Goal: Task Accomplishment & Management: Complete application form

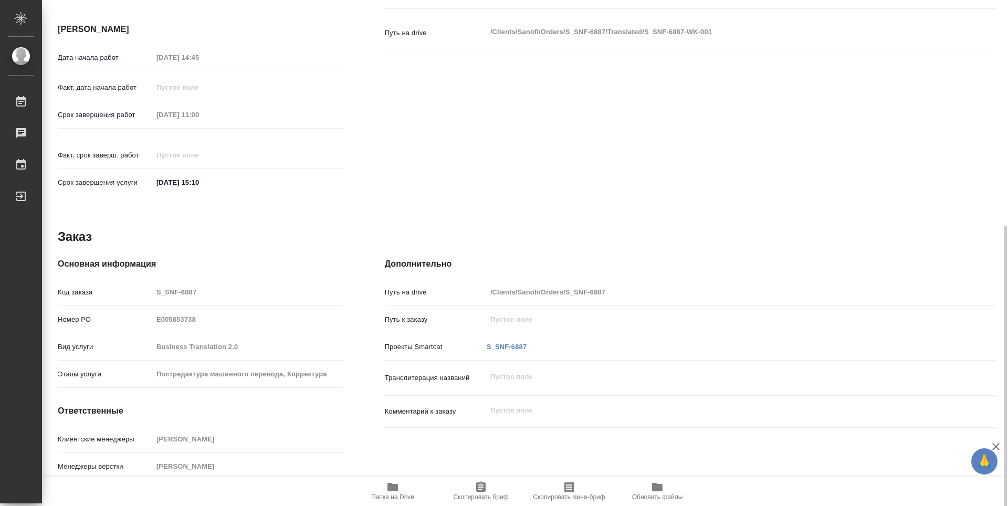
scroll to position [377, 0]
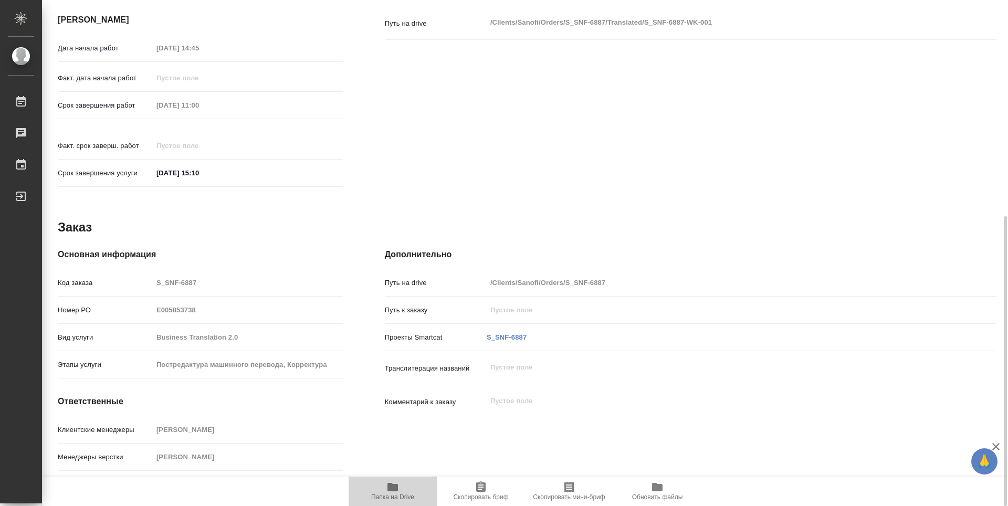
click at [400, 489] on span "Папка на Drive" at bounding box center [393, 491] width 76 height 20
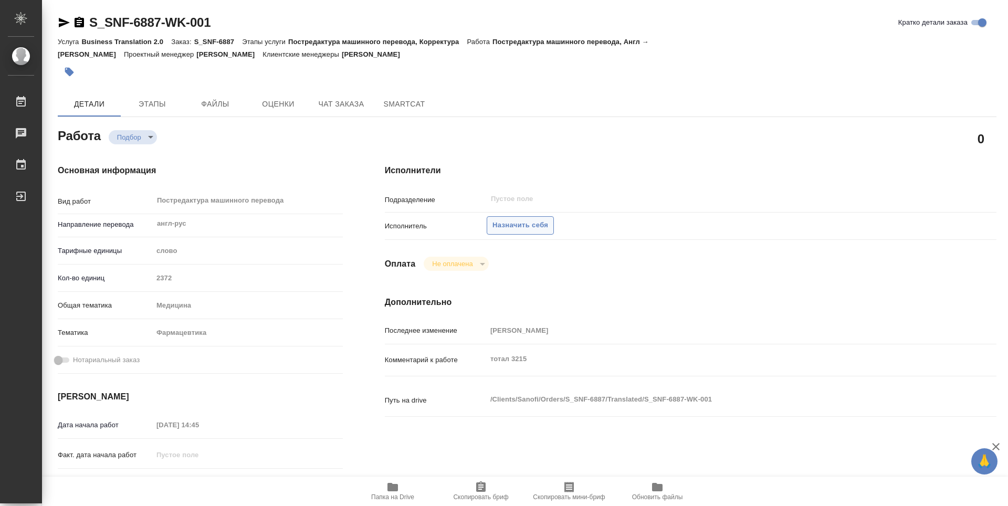
click at [543, 219] on span "Назначить себя" at bounding box center [520, 225] width 56 height 12
type textarea "x"
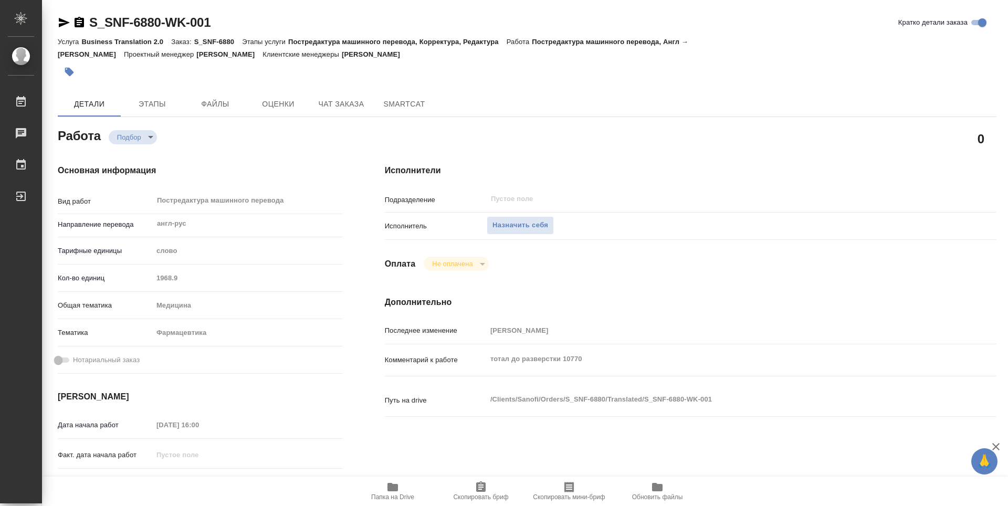
type textarea "x"
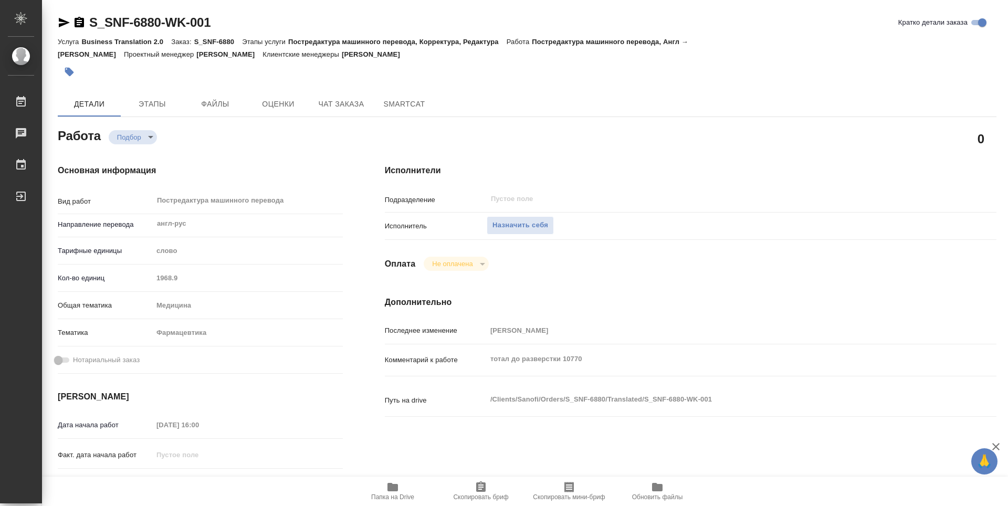
type textarea "x"
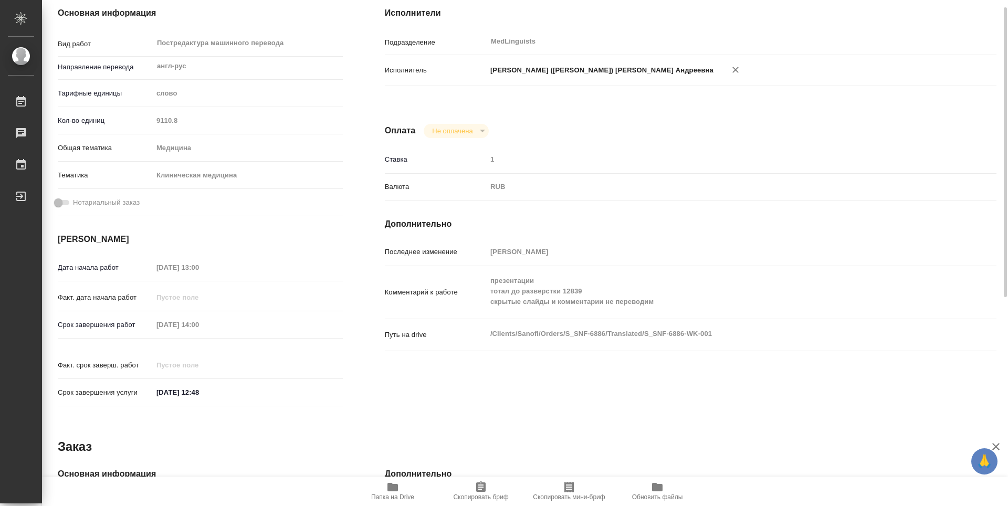
scroll to position [105, 0]
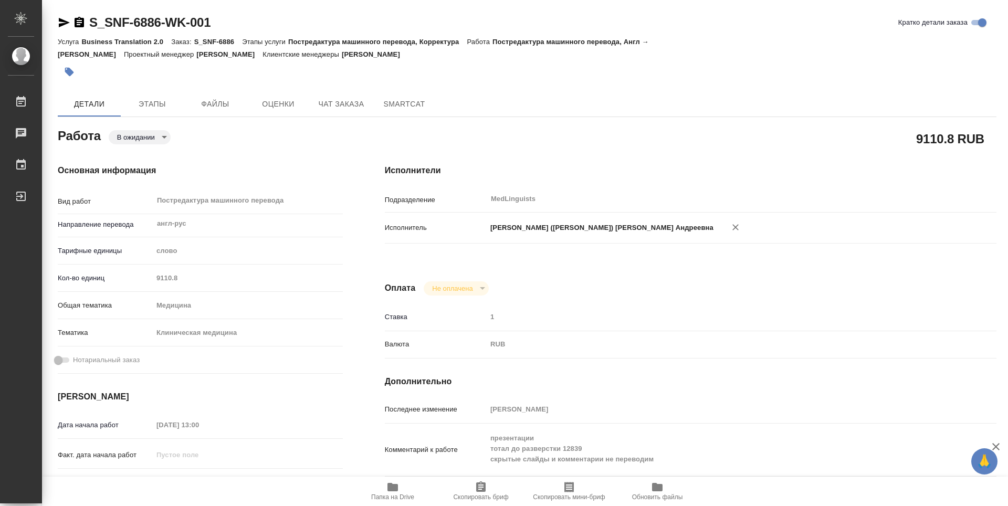
click at [83, 23] on icon "button" at bounding box center [79, 22] width 9 height 10
type textarea "x"
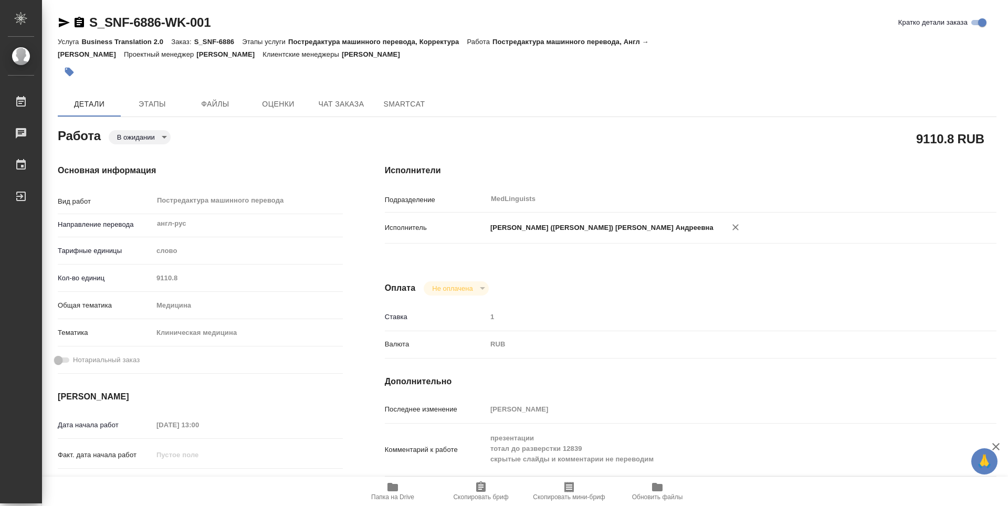
type textarea "x"
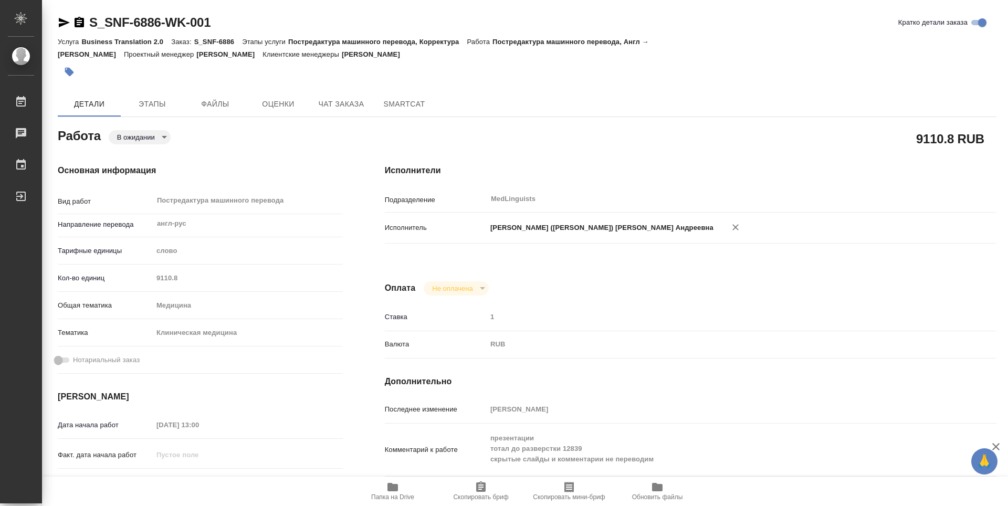
type textarea "x"
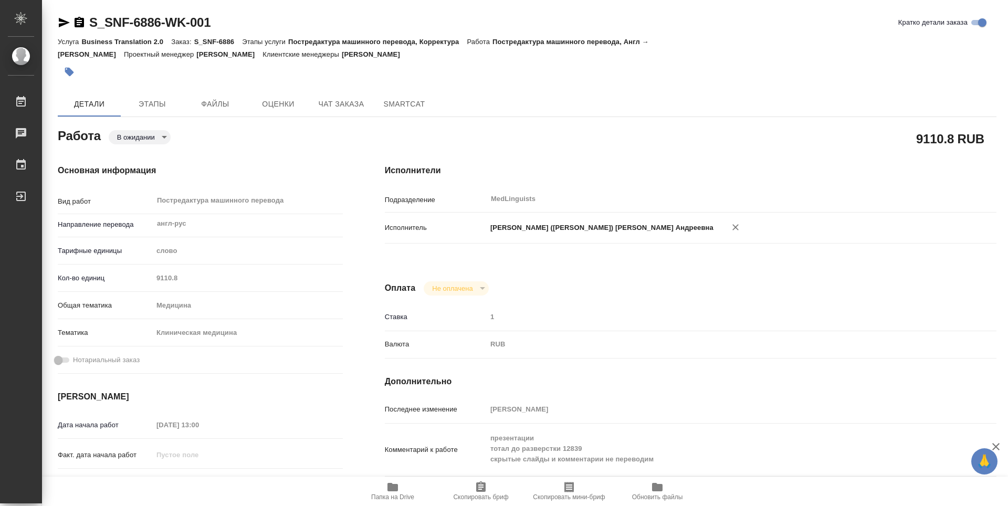
type textarea "x"
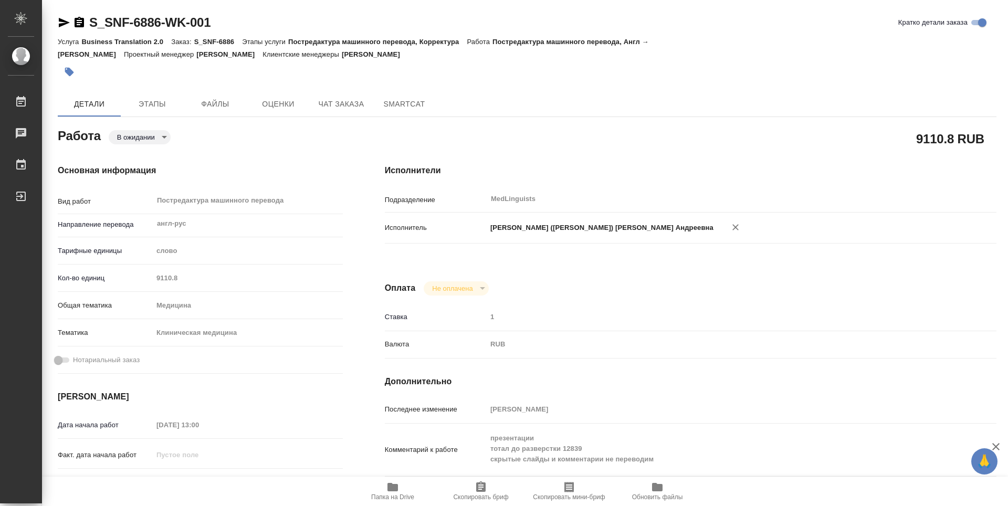
type textarea "x"
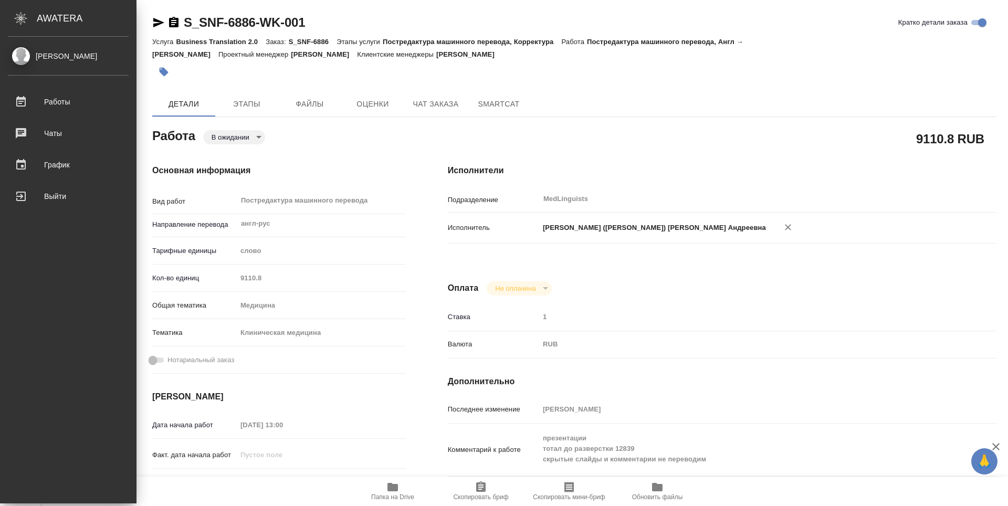
type textarea "x"
